Goal: Information Seeking & Learning: Find specific page/section

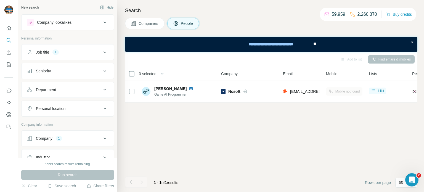
click at [71, 55] on button "Job title 1" at bounding box center [68, 52] width 92 height 13
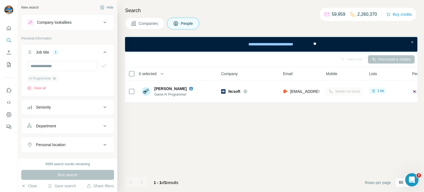
click at [55, 78] on icon "button" at bounding box center [54, 78] width 2 height 2
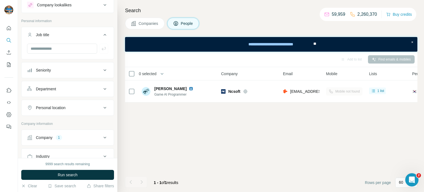
click at [71, 135] on div "Company 1" at bounding box center [64, 138] width 74 height 6
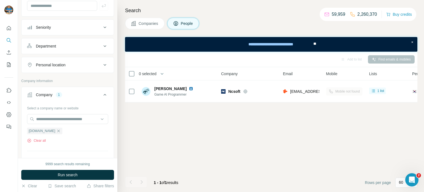
scroll to position [61, 0]
click at [41, 130] on icon "button" at bounding box center [41, 130] width 4 height 4
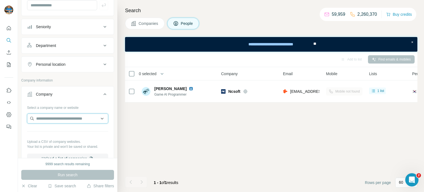
click at [61, 117] on input "text" at bounding box center [67, 118] width 81 height 10
paste input "**********"
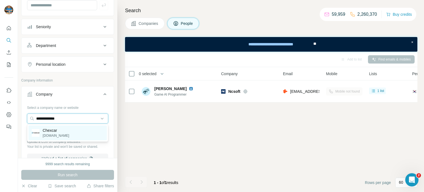
type input "**********"
click at [56, 130] on p "Chexcar" at bounding box center [56, 130] width 26 height 6
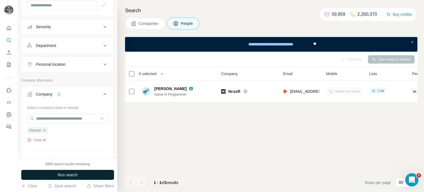
click at [66, 176] on span "Run search" at bounding box center [68, 175] width 20 height 6
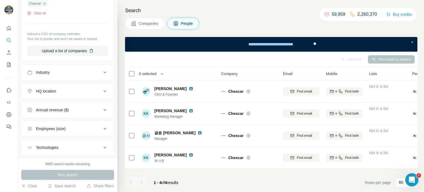
scroll to position [184, 0]
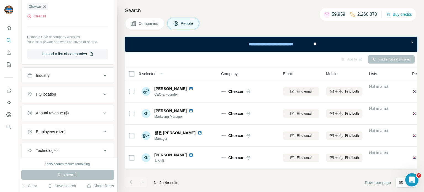
click at [262, 18] on div "Companies People" at bounding box center [271, 24] width 292 height 12
click at [46, 7] on icon "button" at bounding box center [44, 6] width 4 height 4
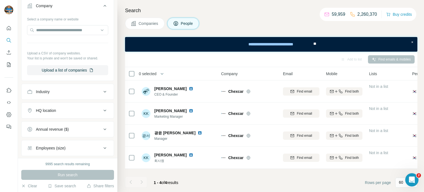
scroll to position [149, 0]
click at [82, 31] on input "text" at bounding box center [67, 30] width 81 height 10
paste input "**********"
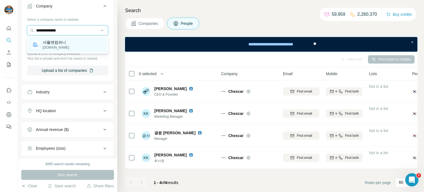
type input "**********"
click at [85, 42] on div "샤플앤컴퍼니 [DOMAIN_NAME]" at bounding box center [67, 44] width 78 height 15
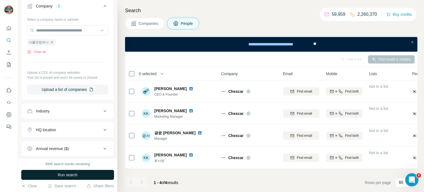
click at [76, 176] on span "Run search" at bounding box center [68, 175] width 20 height 6
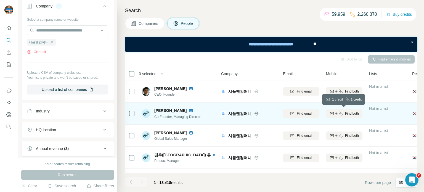
click at [358, 115] on span "Find both" at bounding box center [352, 113] width 14 height 5
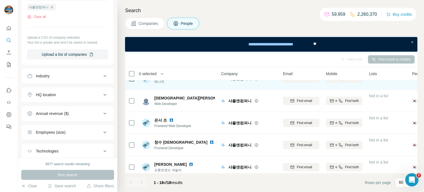
scroll to position [304, 0]
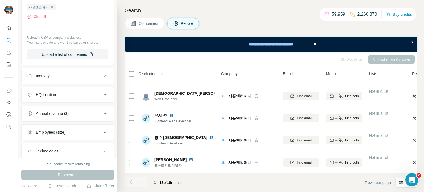
click at [280, 24] on div "Companies People" at bounding box center [271, 24] width 292 height 12
